Goal: Transaction & Acquisition: Purchase product/service

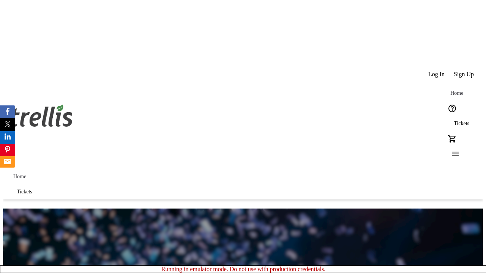
click at [465, 71] on span "Sign Up" at bounding box center [464, 74] width 20 height 7
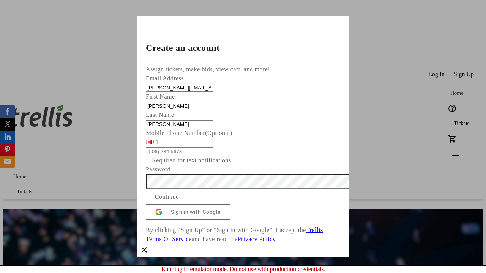
click at [179, 202] on span "Continue" at bounding box center [167, 197] width 24 height 9
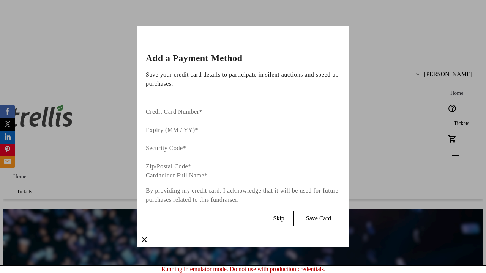
click at [284, 215] on span "Skip" at bounding box center [278, 218] width 11 height 7
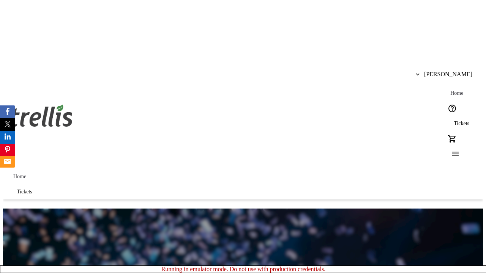
click at [454, 121] on span "Tickets" at bounding box center [462, 124] width 16 height 6
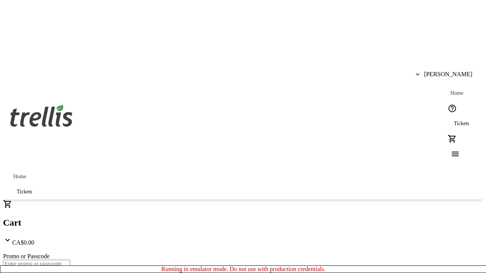
type input "1"
